Goal: Find specific fact: Find specific page/section

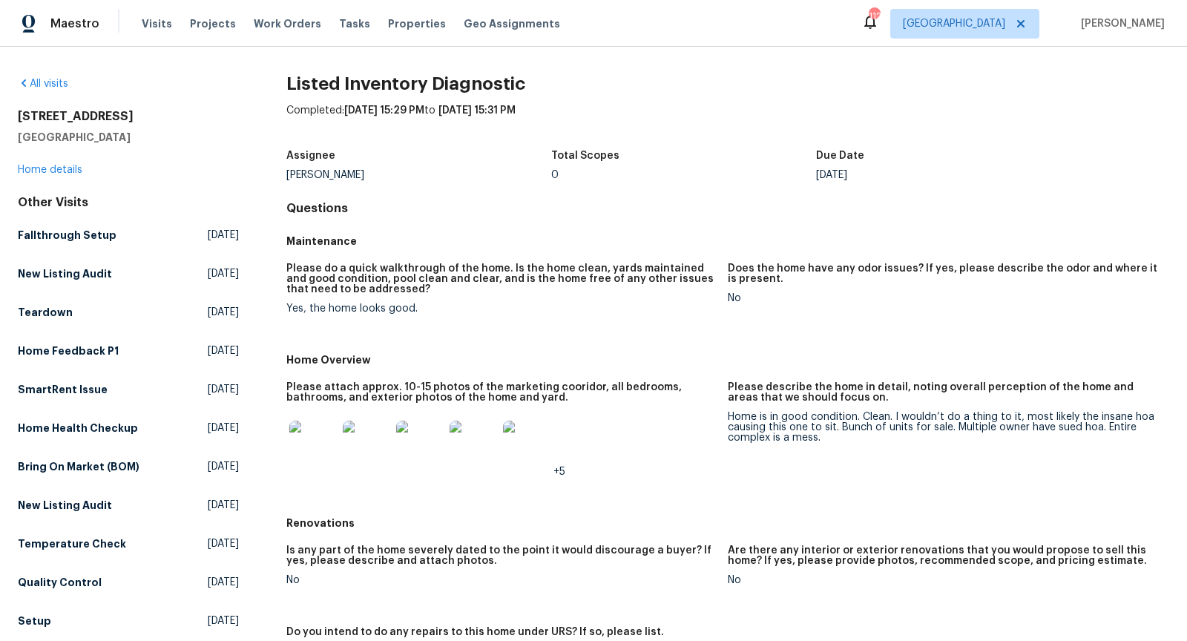
click at [310, 447] on img at bounding box center [312, 444] width 47 height 47
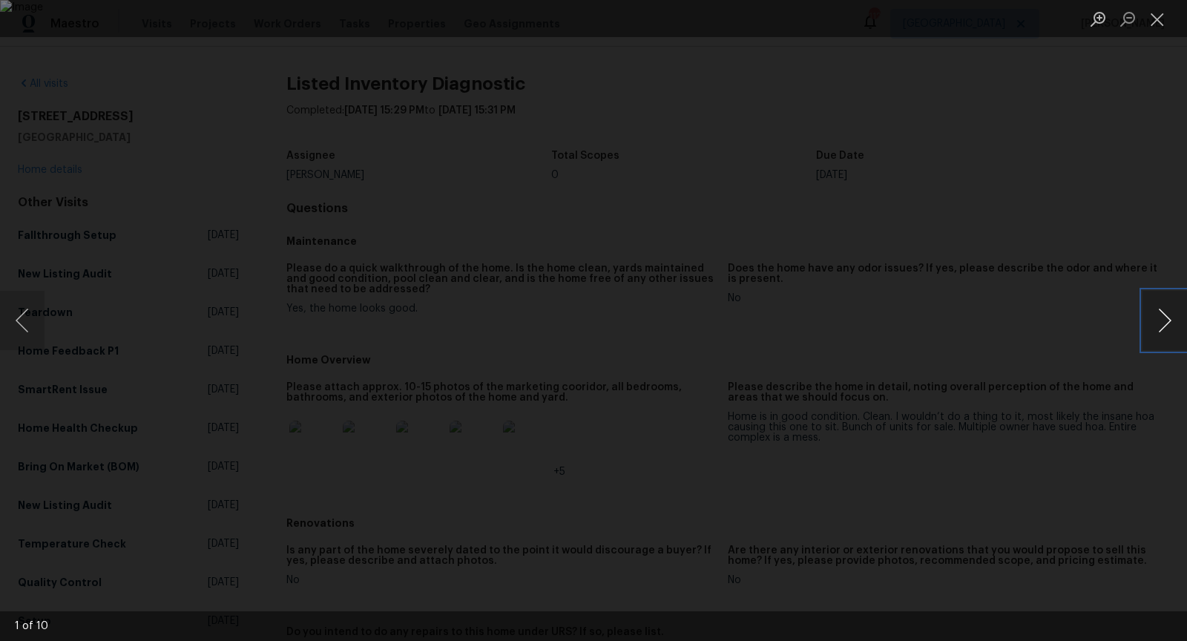
click at [1153, 325] on button "Next image" at bounding box center [1165, 320] width 45 height 59
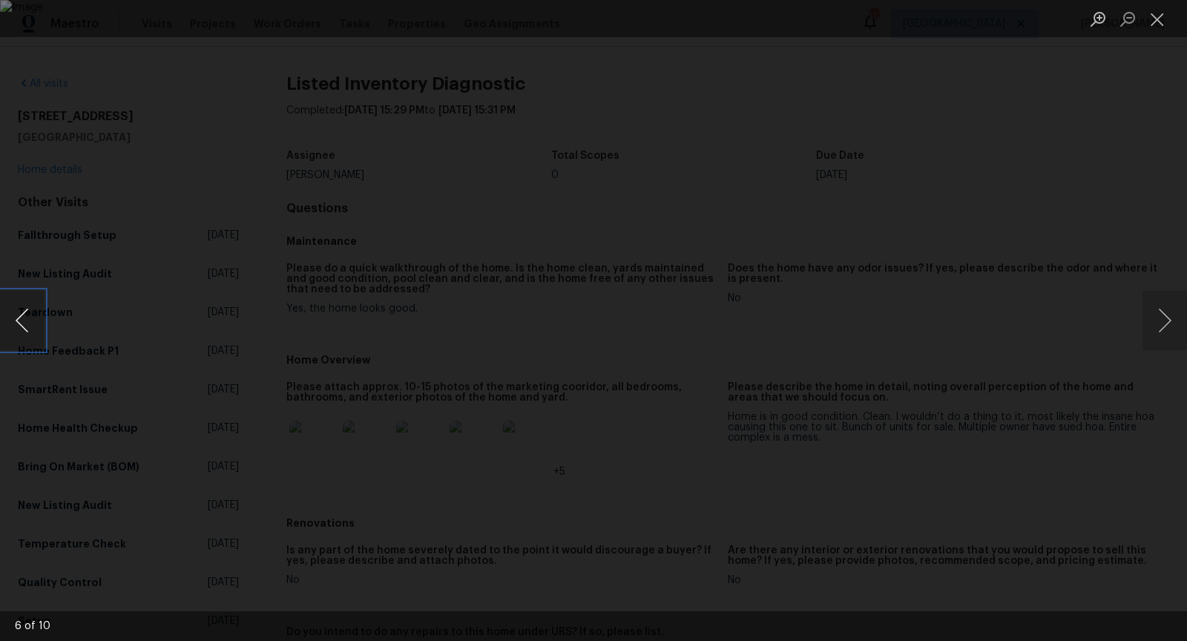
click at [27, 324] on button "Previous image" at bounding box center [22, 320] width 45 height 59
click at [1147, 281] on div "Lightbox" at bounding box center [593, 320] width 1187 height 641
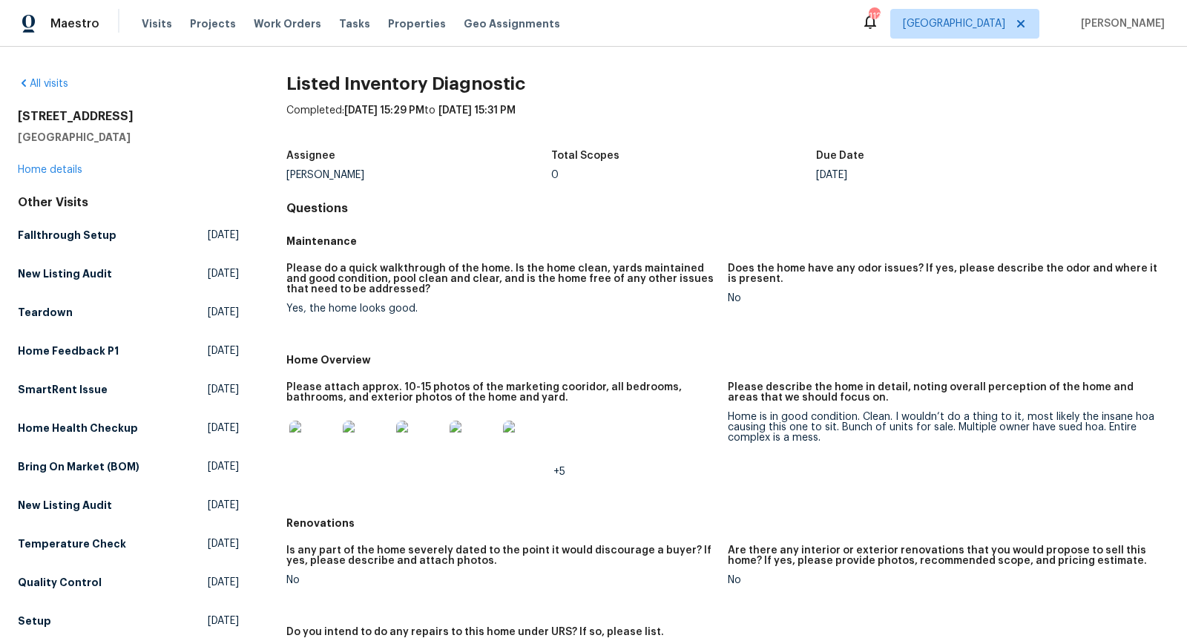
click at [534, 423] on img at bounding box center [526, 444] width 47 height 47
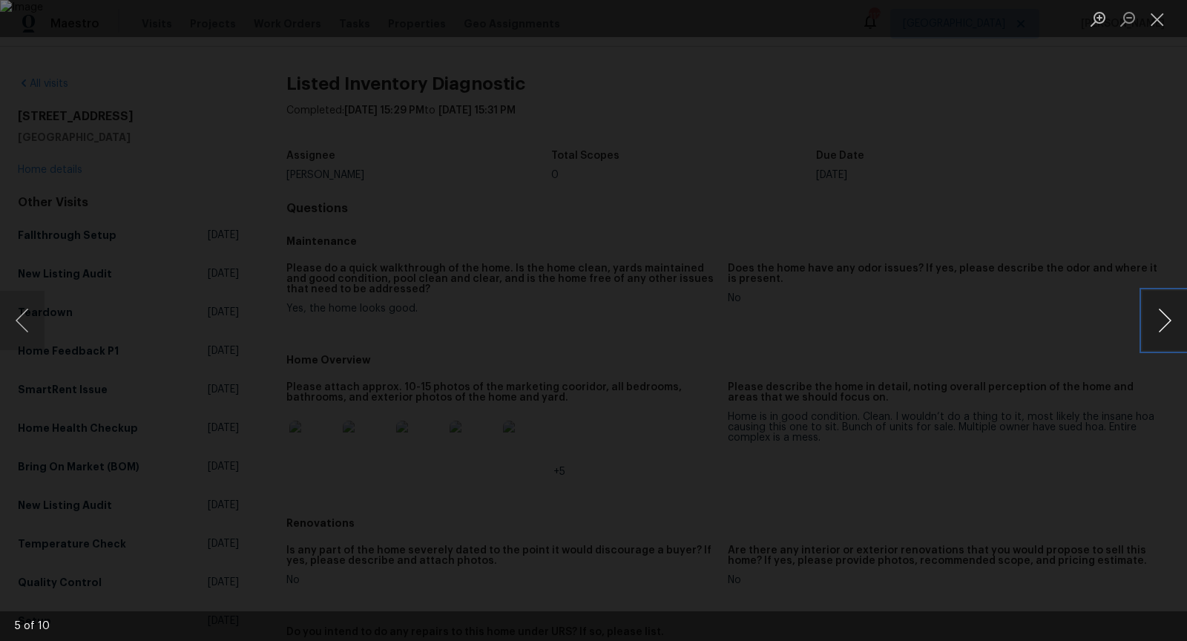
click at [1162, 312] on button "Next image" at bounding box center [1165, 320] width 45 height 59
click at [24, 323] on button "Previous image" at bounding box center [22, 320] width 45 height 59
click at [1072, 312] on div "Lightbox" at bounding box center [593, 320] width 1187 height 641
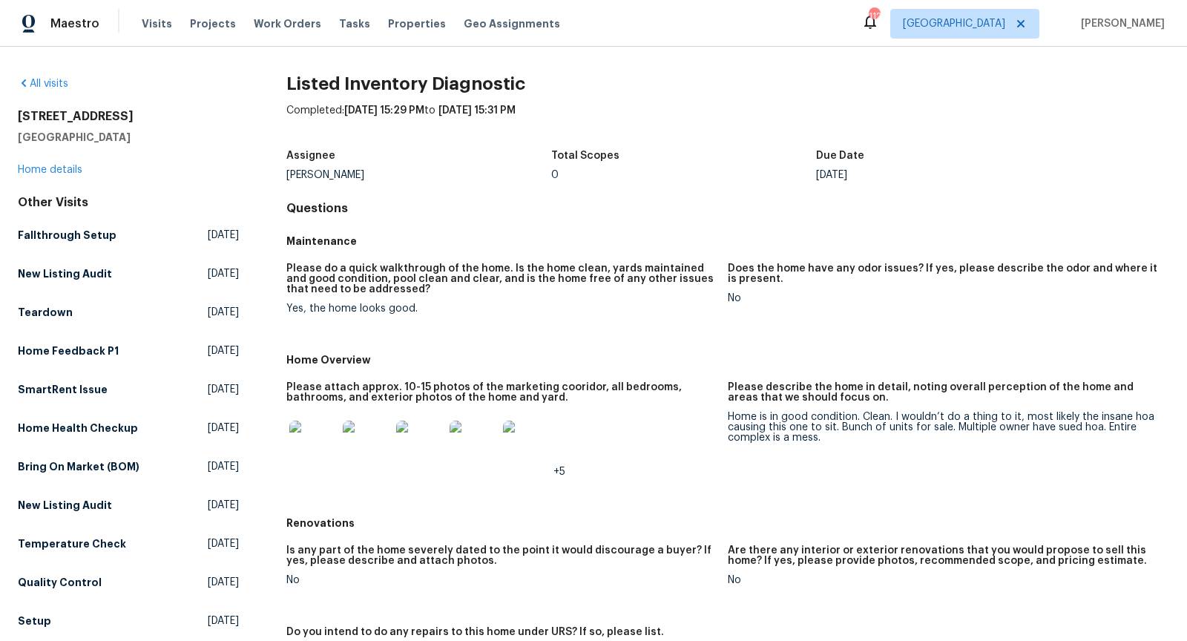
click at [51, 110] on h2 "[STREET_ADDRESS]" at bounding box center [128, 116] width 221 height 15
copy h2 "[STREET_ADDRESS]"
